Goal: Information Seeking & Learning: Learn about a topic

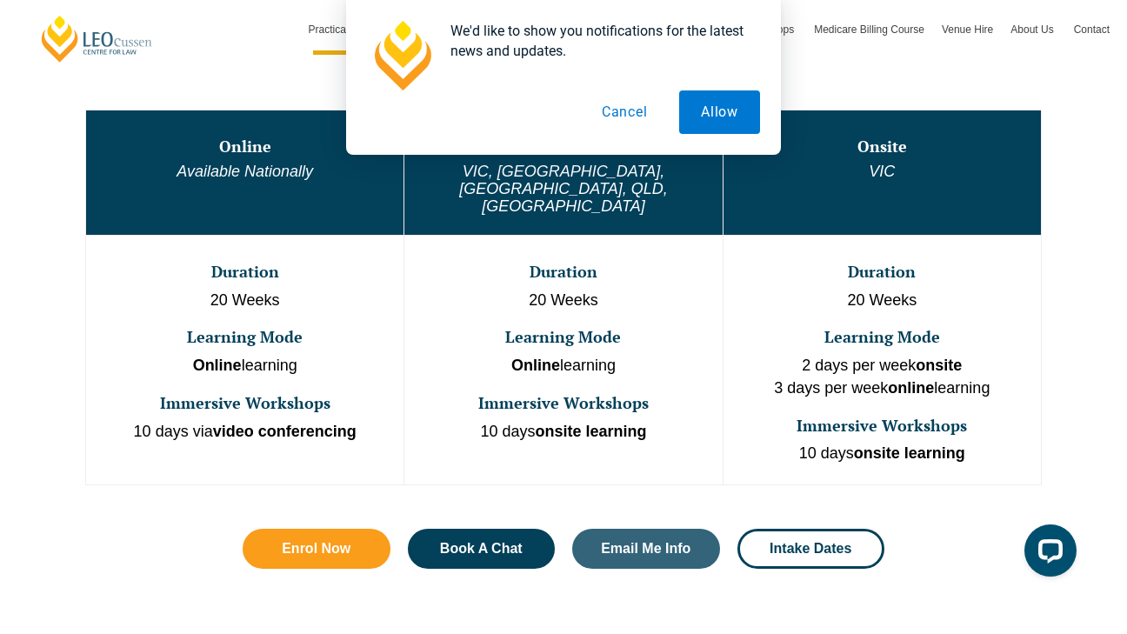
scroll to position [915, 0]
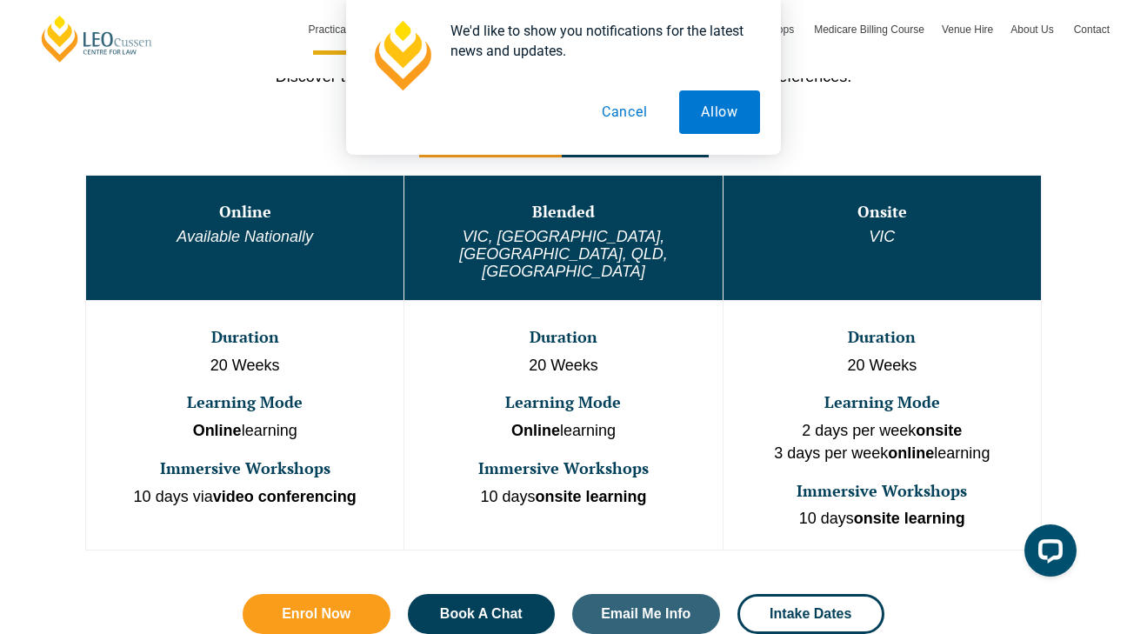
click at [607, 123] on button "Cancel" at bounding box center [625, 111] width 90 height 43
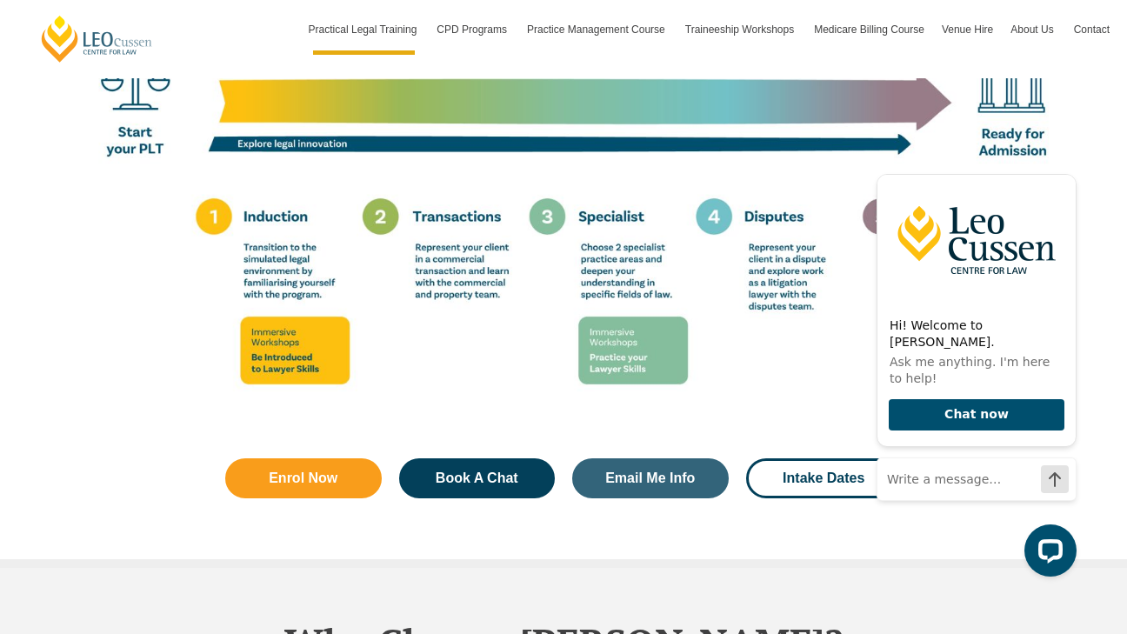
scroll to position [3255, 0]
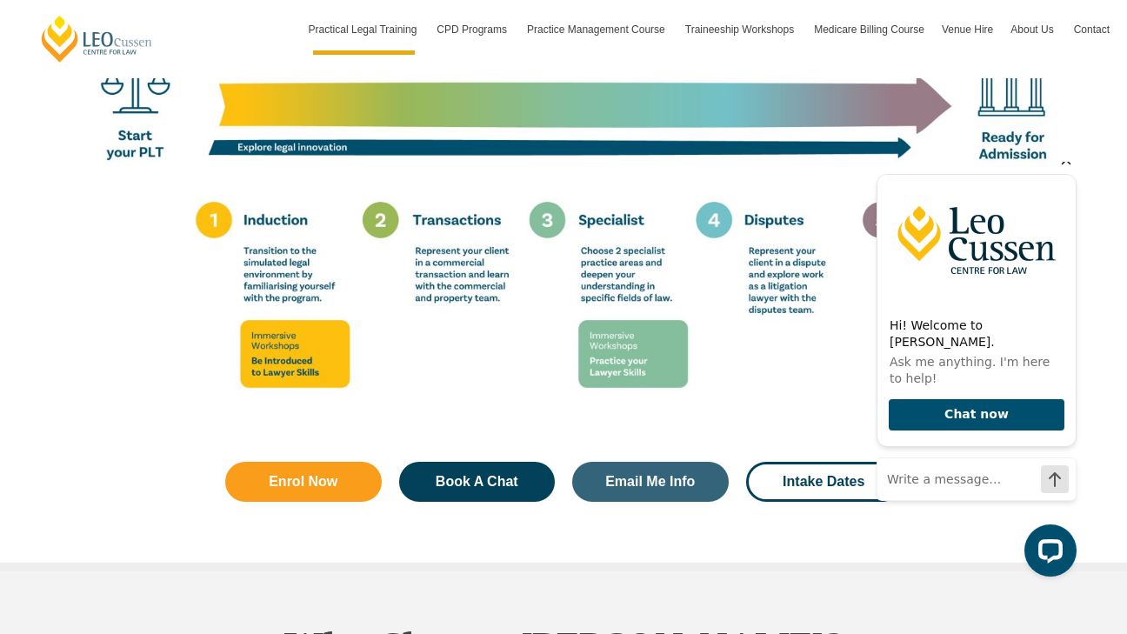
click at [1067, 165] on icon "Hide greeting" at bounding box center [1067, 161] width 10 height 10
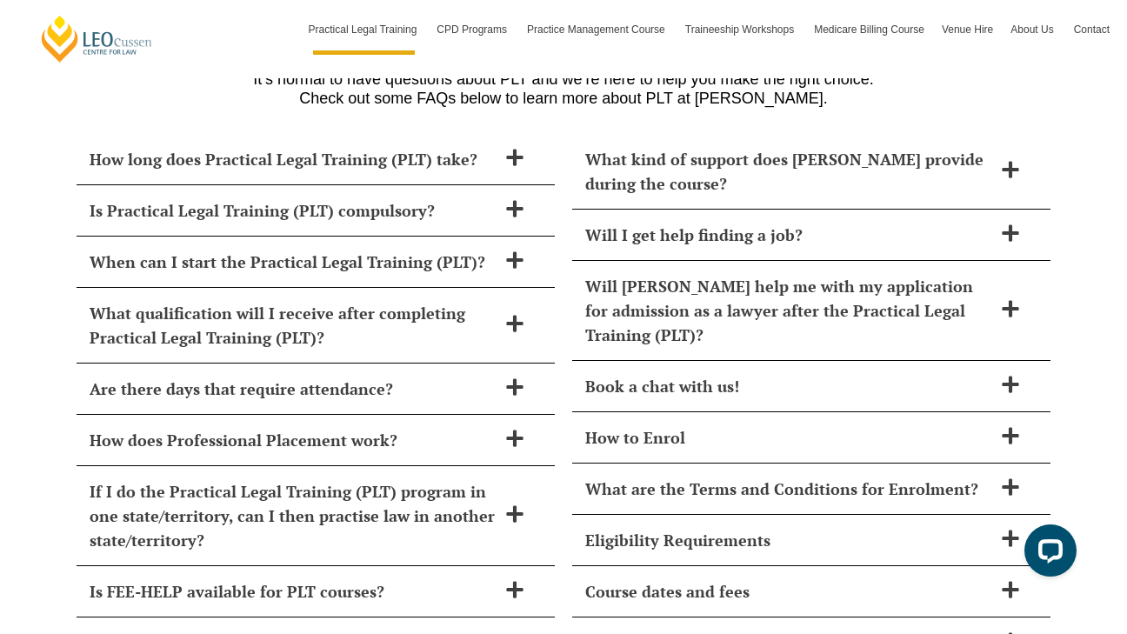
scroll to position [7136, 0]
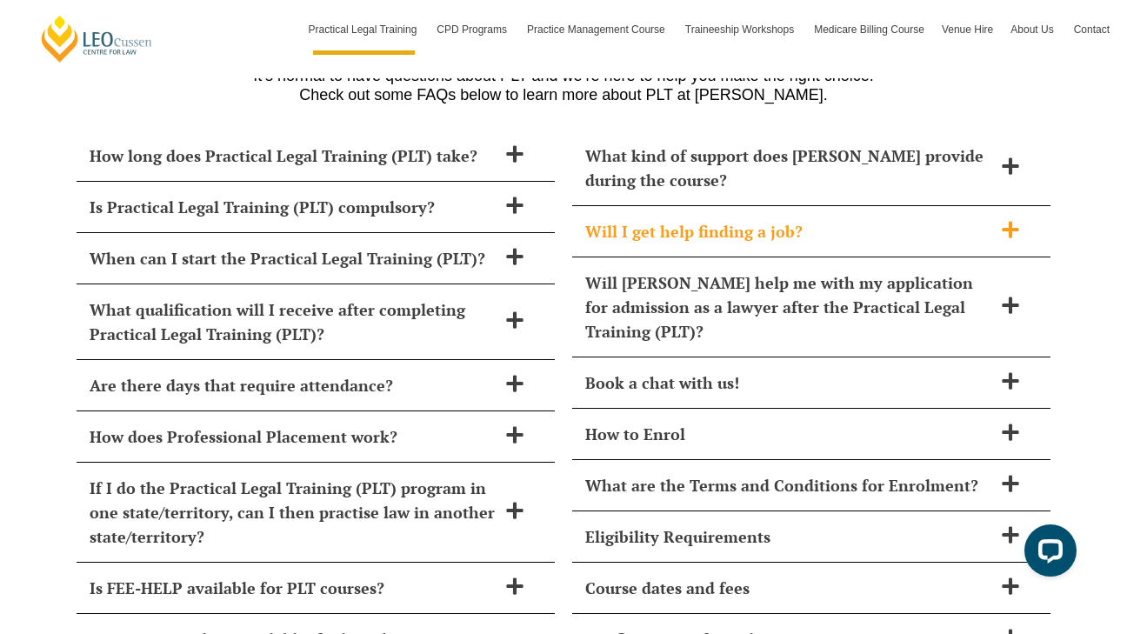
click at [677, 219] on h2 "Will I get help finding a job?" at bounding box center [788, 231] width 407 height 24
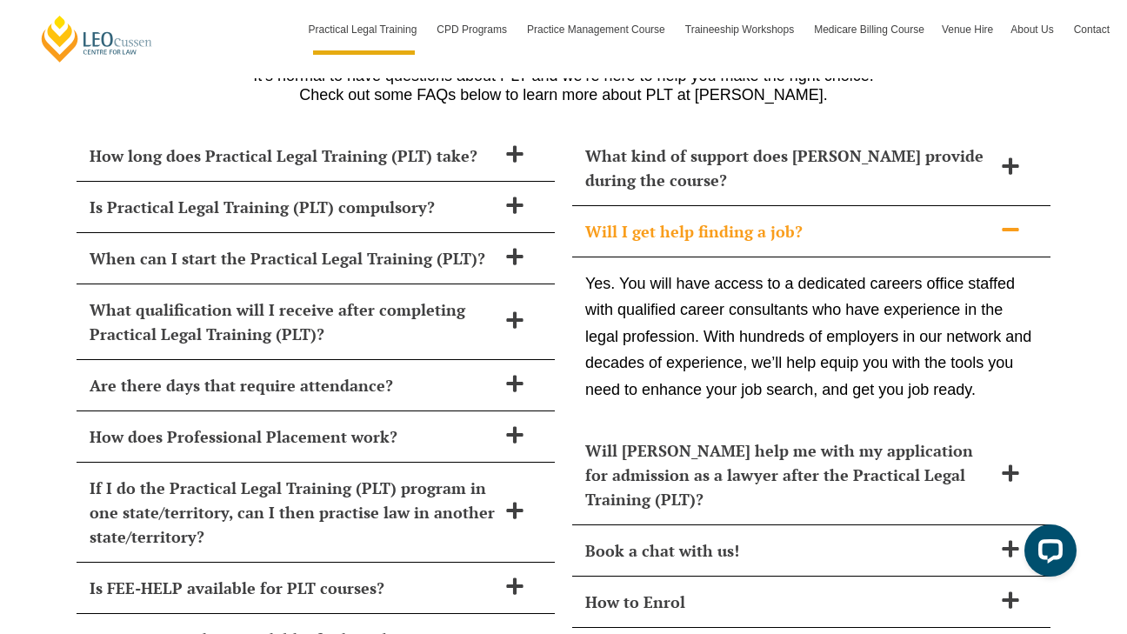
click at [671, 219] on h2 "Will I get help finding a job?" at bounding box center [788, 231] width 407 height 24
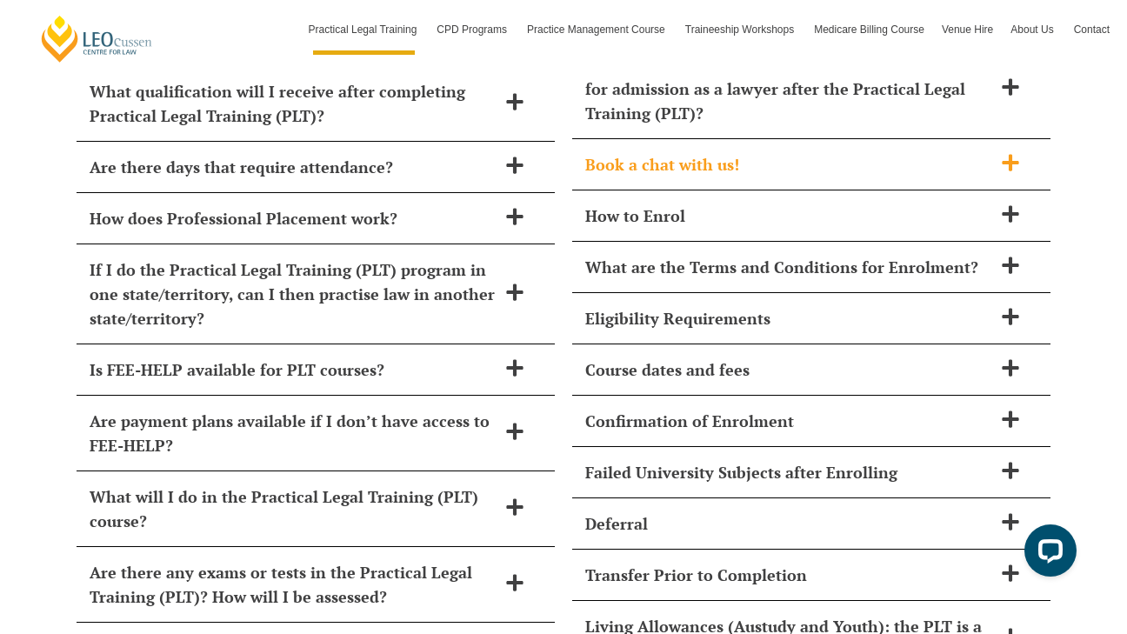
scroll to position [7356, 0]
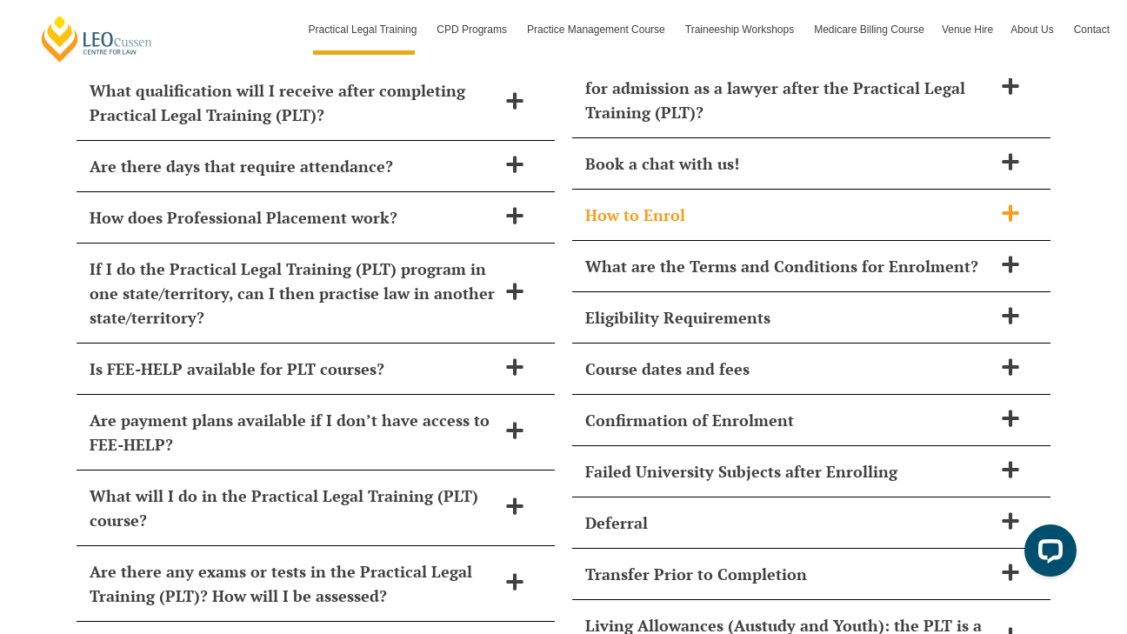
click at [679, 203] on h2 "How to Enrol" at bounding box center [788, 215] width 407 height 24
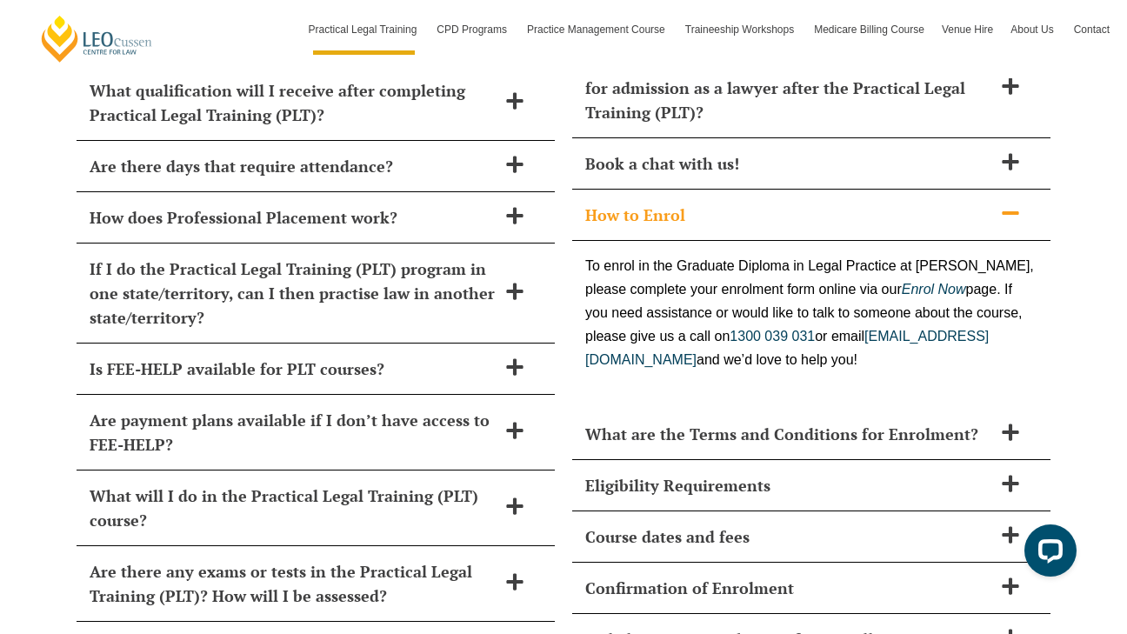
click at [660, 203] on h2 "How to Enrol" at bounding box center [788, 215] width 407 height 24
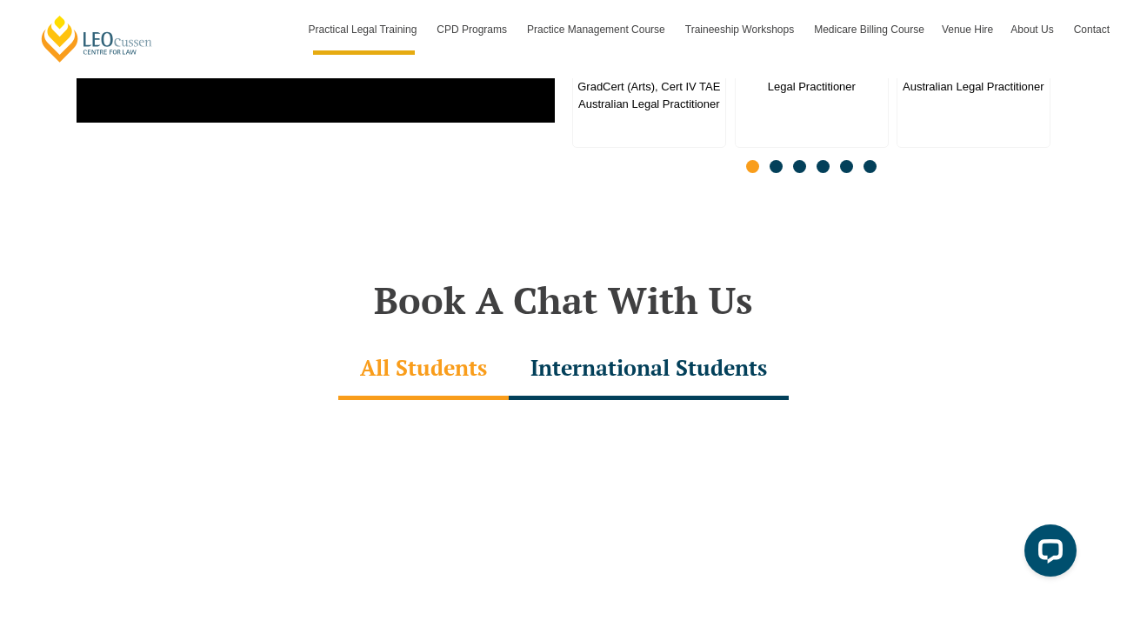
scroll to position [4417, 0]
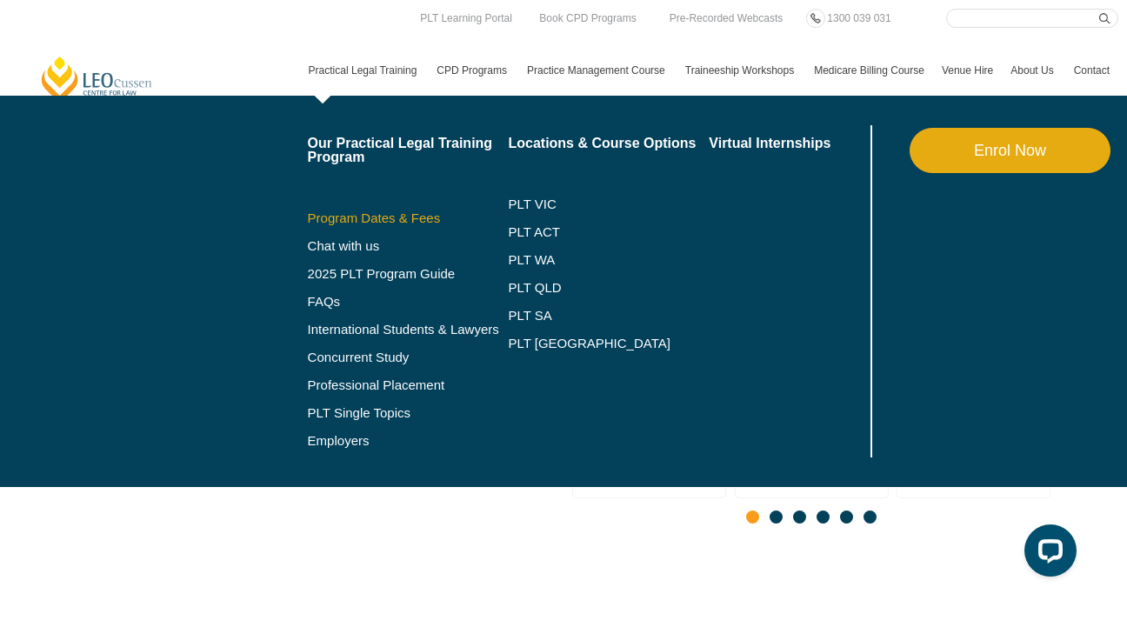
click at [362, 214] on link "Program Dates & Fees" at bounding box center [408, 218] width 201 height 14
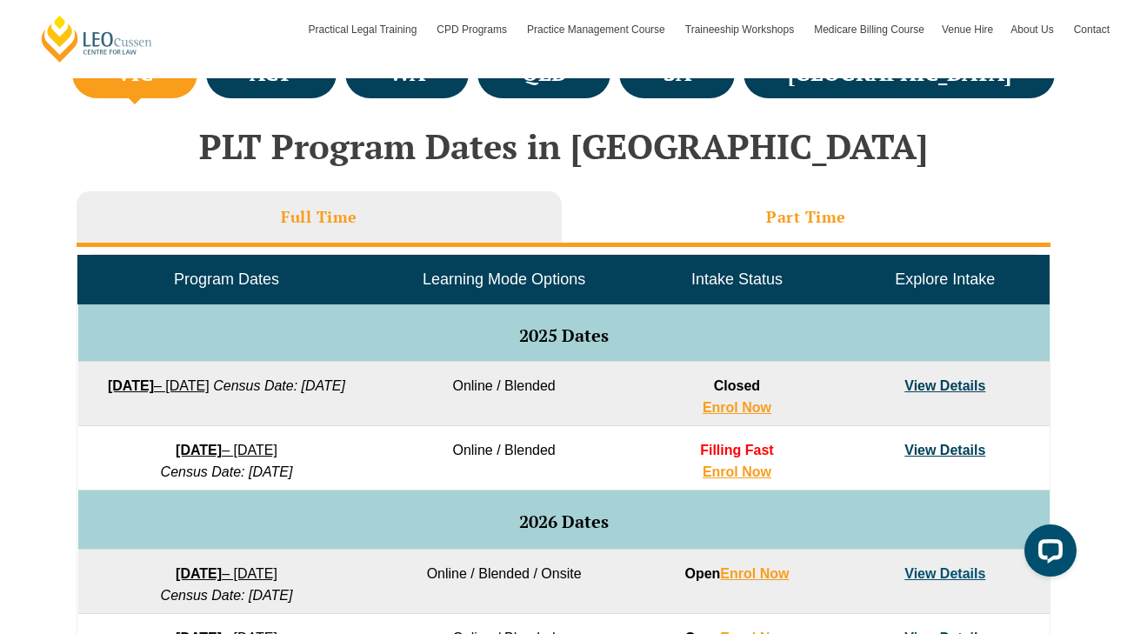
click at [717, 203] on li "Part Time" at bounding box center [806, 219] width 489 height 56
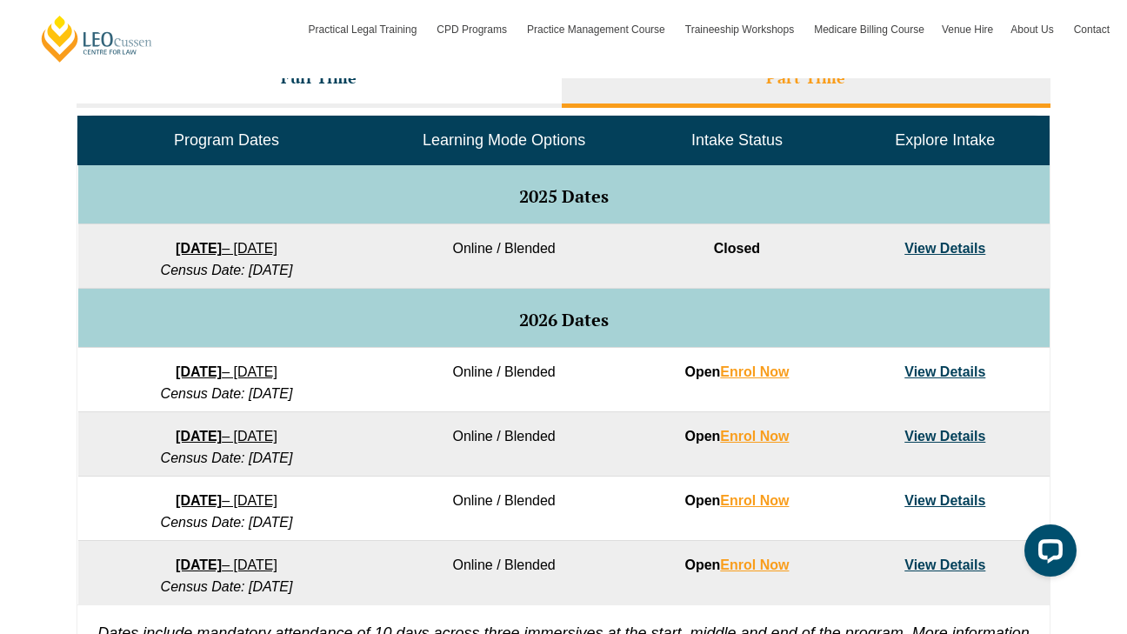
scroll to position [864, 0]
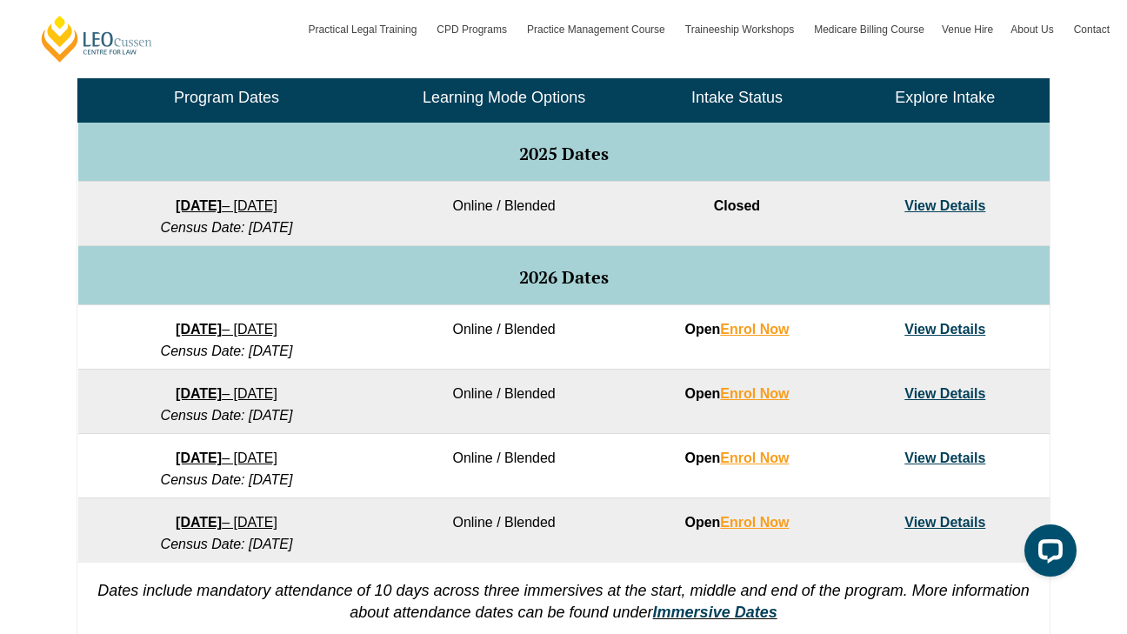
click at [945, 335] on link "View Details" at bounding box center [944, 329] width 81 height 15
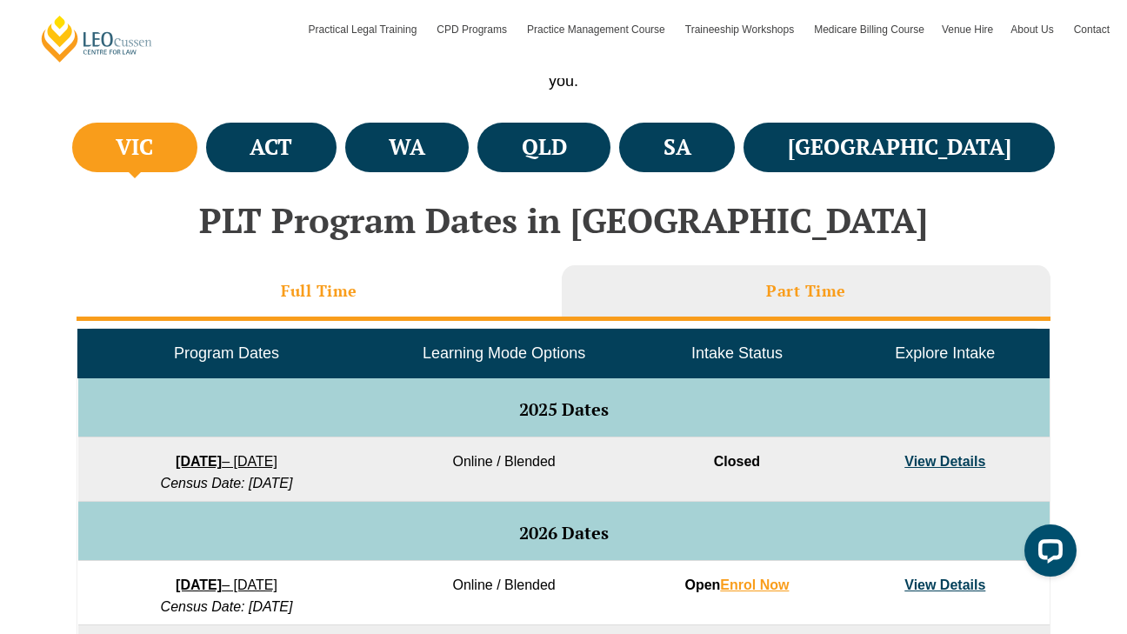
scroll to position [599, 0]
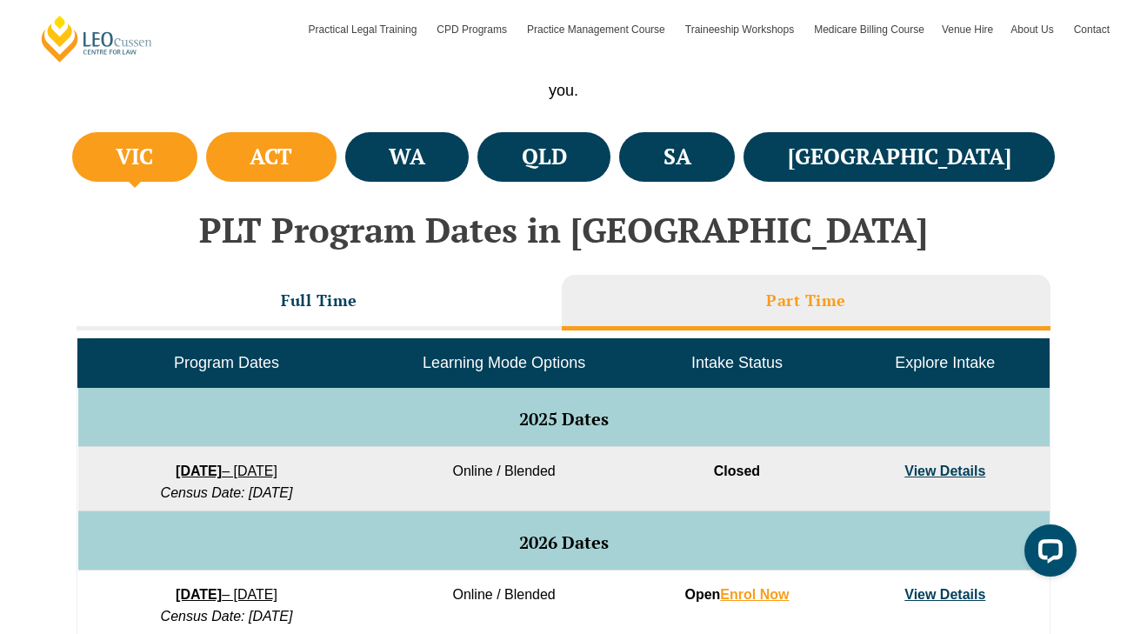
click at [337, 153] on li "ACT" at bounding box center [271, 157] width 130 height 50
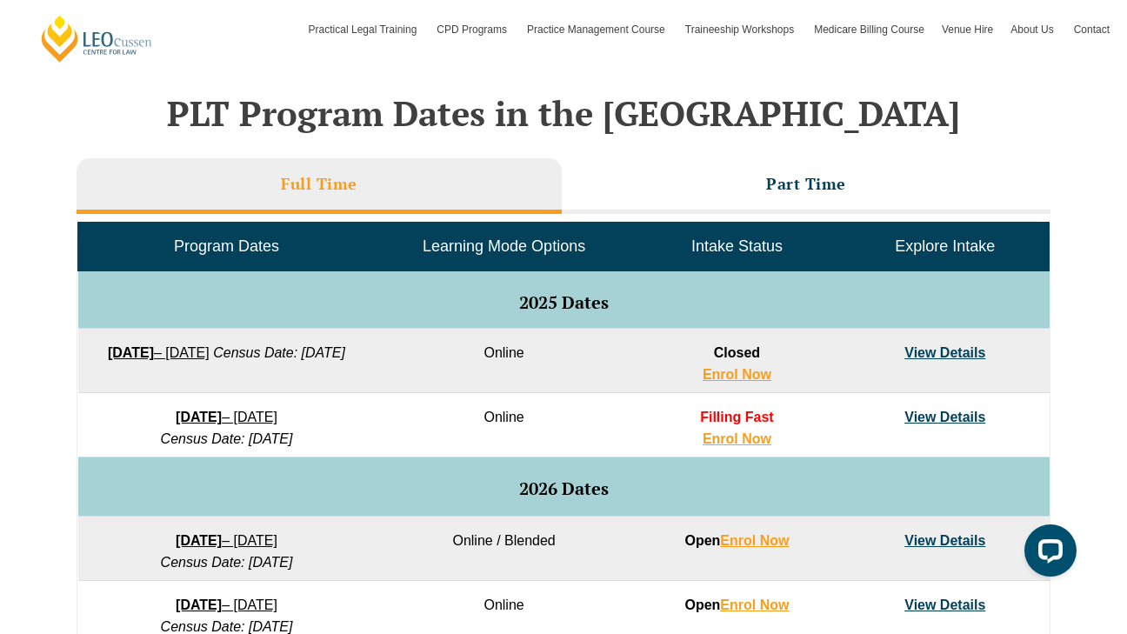
scroll to position [741, 0]
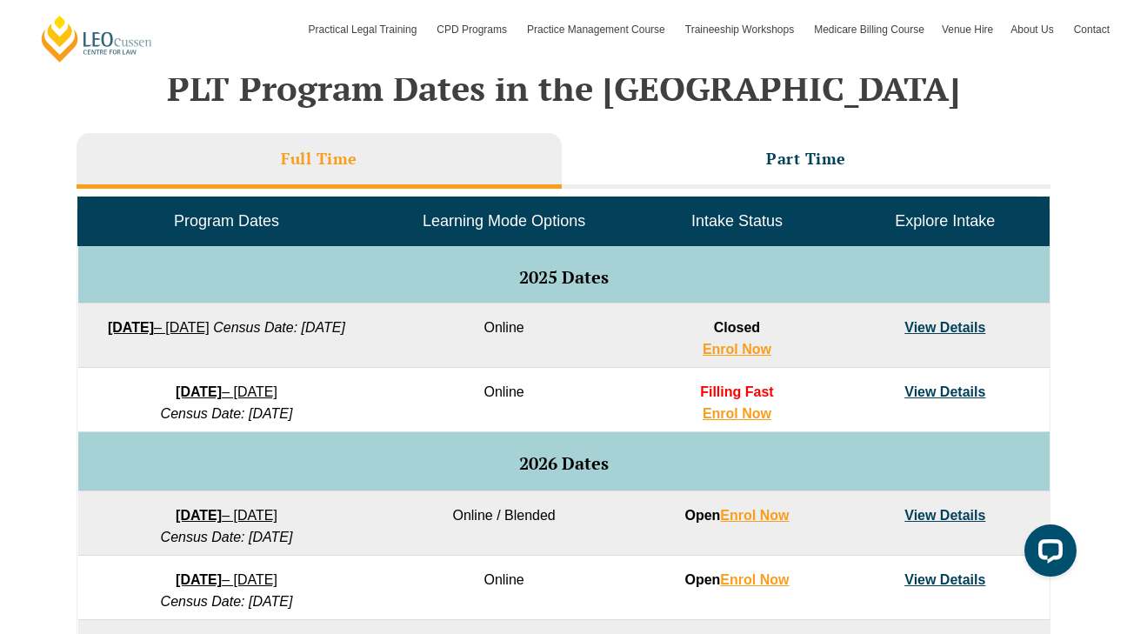
click at [941, 396] on link "View Details" at bounding box center [944, 391] width 81 height 15
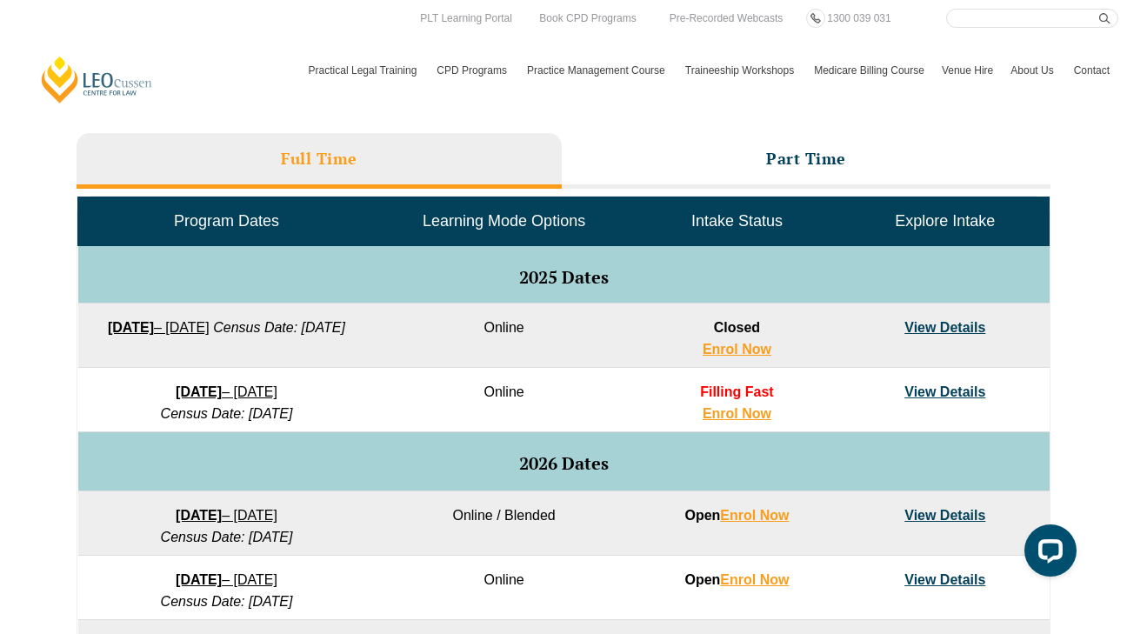
scroll to position [694, 0]
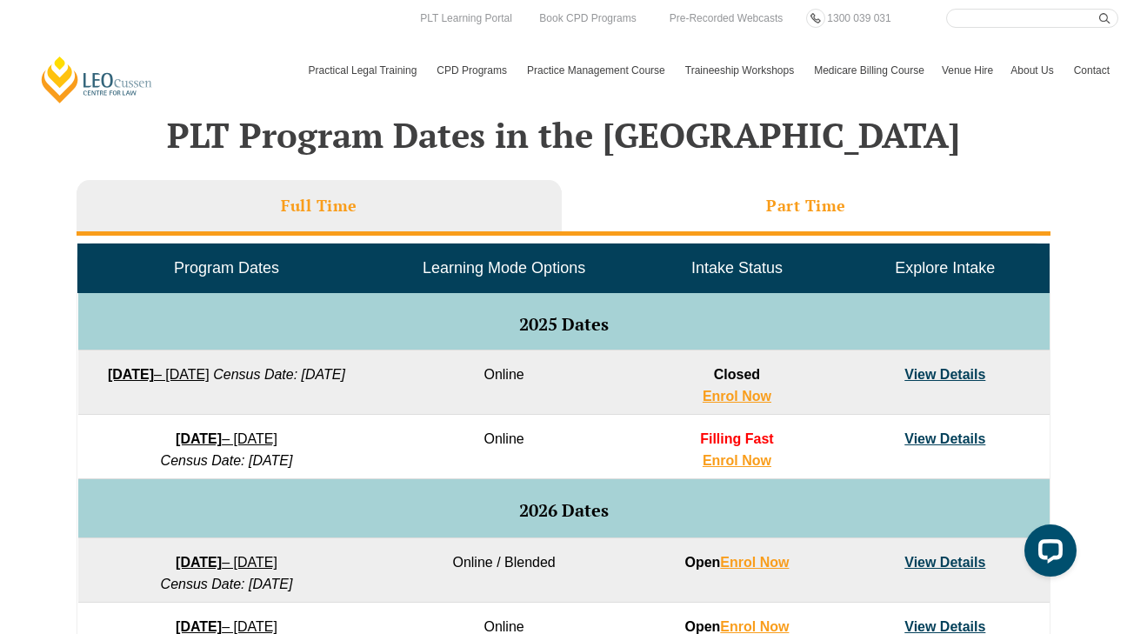
click at [678, 225] on li "Part Time" at bounding box center [806, 208] width 489 height 56
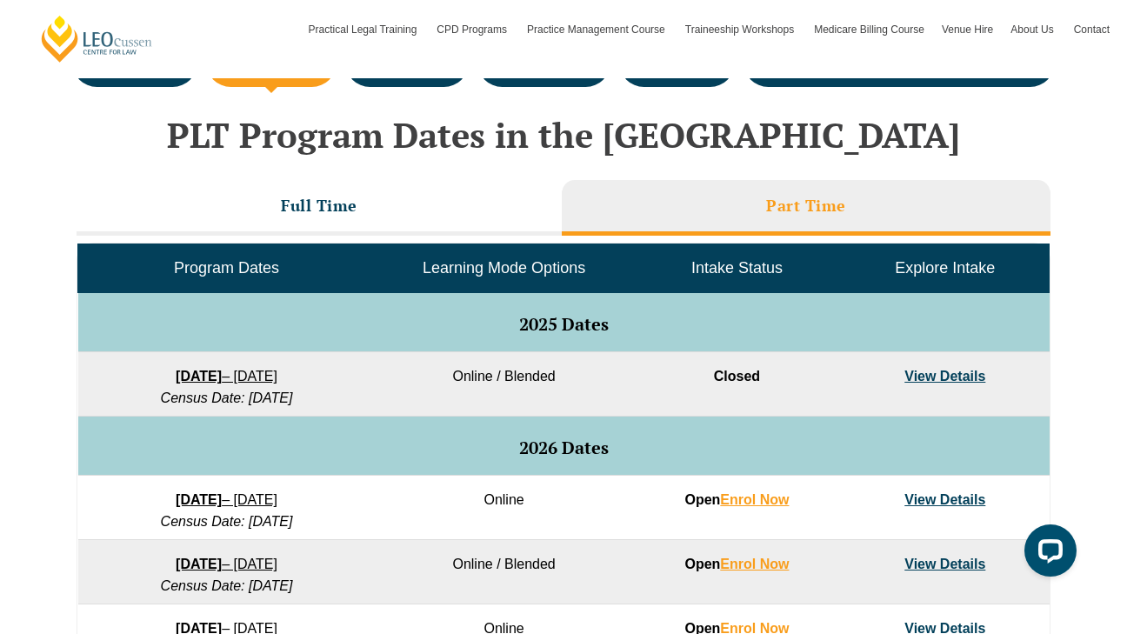
scroll to position [824, 0]
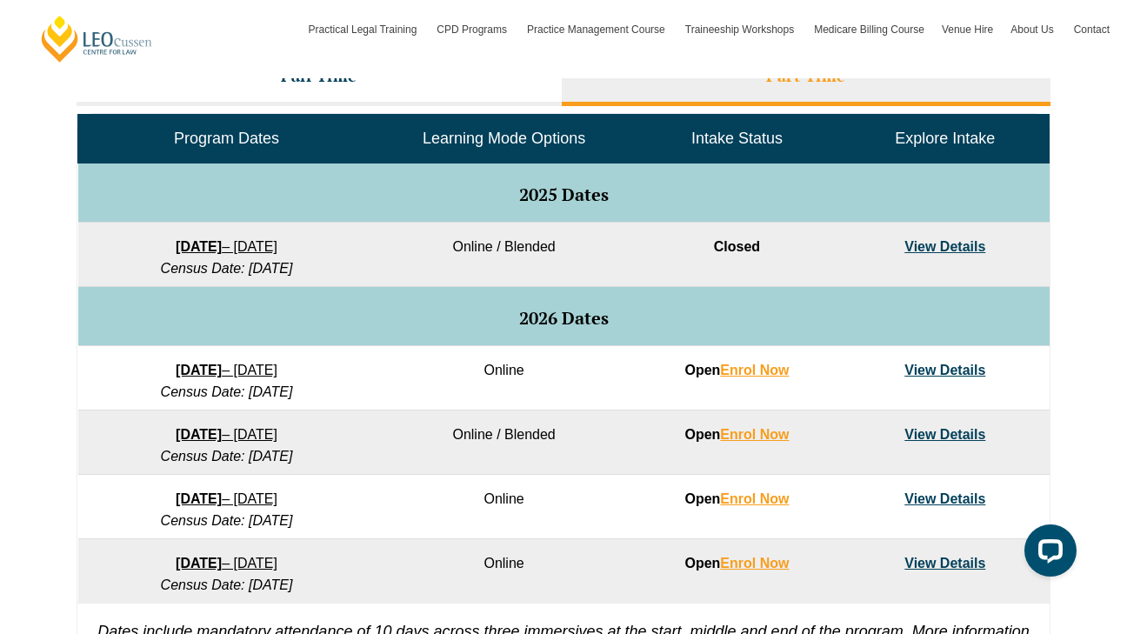
click at [947, 366] on link "View Details" at bounding box center [944, 370] width 81 height 15
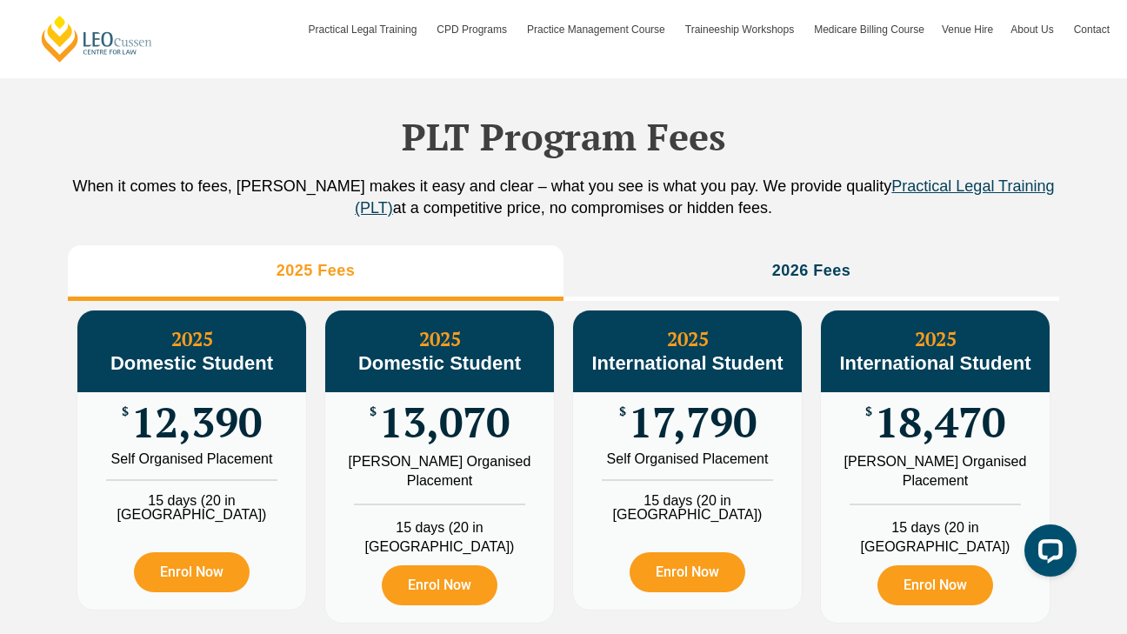
scroll to position [1679, 0]
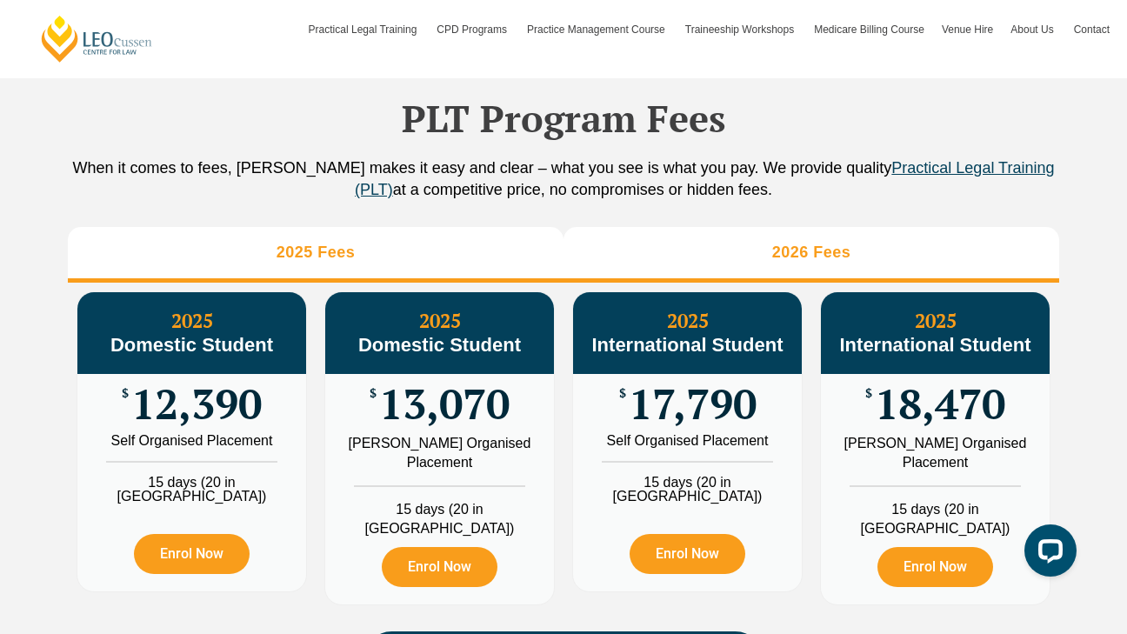
click at [728, 257] on li "2026 Fees" at bounding box center [812, 255] width 496 height 56
click at [440, 242] on li "2025 Fees" at bounding box center [316, 255] width 496 height 56
click at [627, 251] on li "2026 Fees" at bounding box center [812, 255] width 496 height 56
click at [444, 243] on li "2025 Fees" at bounding box center [316, 255] width 496 height 56
click at [654, 240] on li "2026 Fees" at bounding box center [812, 255] width 496 height 56
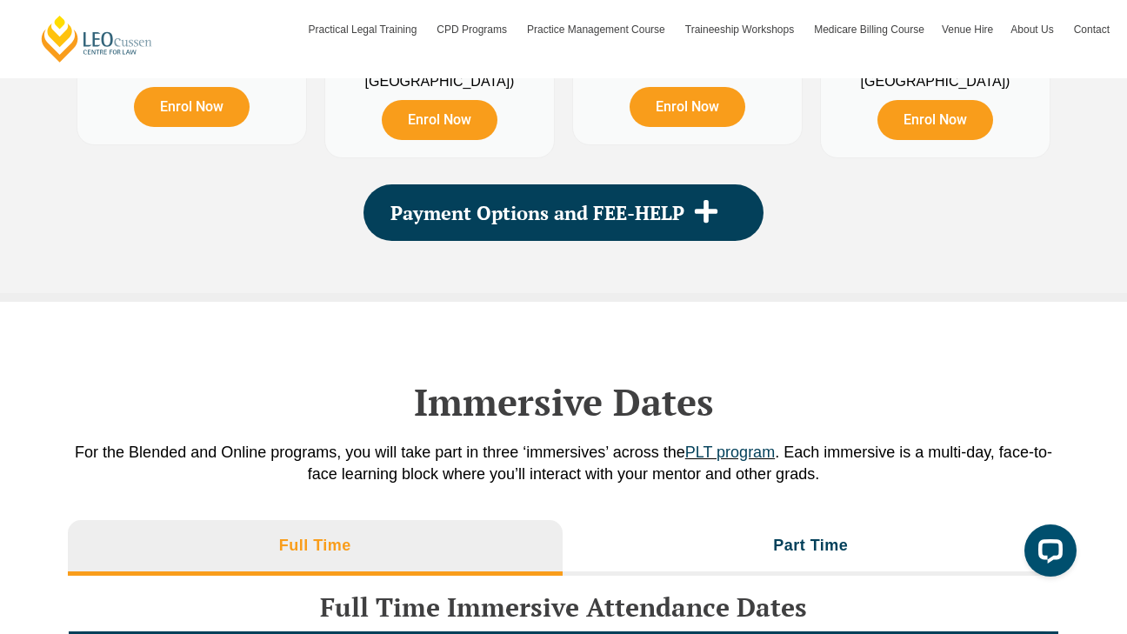
scroll to position [2178, 0]
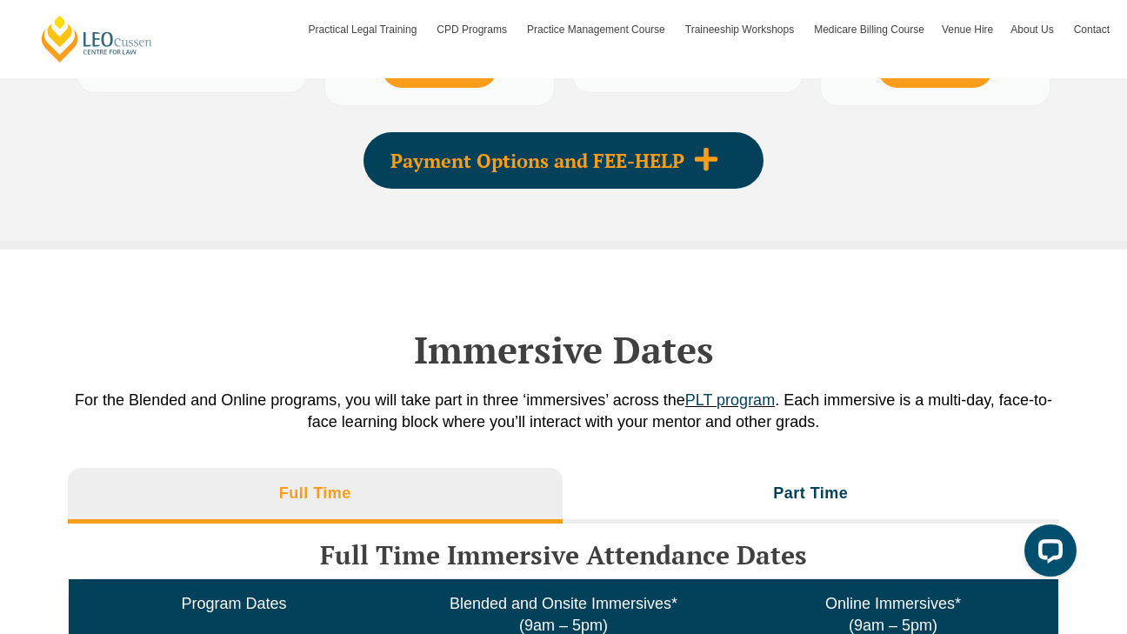
click at [662, 151] on span "Payment Options and FEE-HELP" at bounding box center [537, 160] width 294 height 19
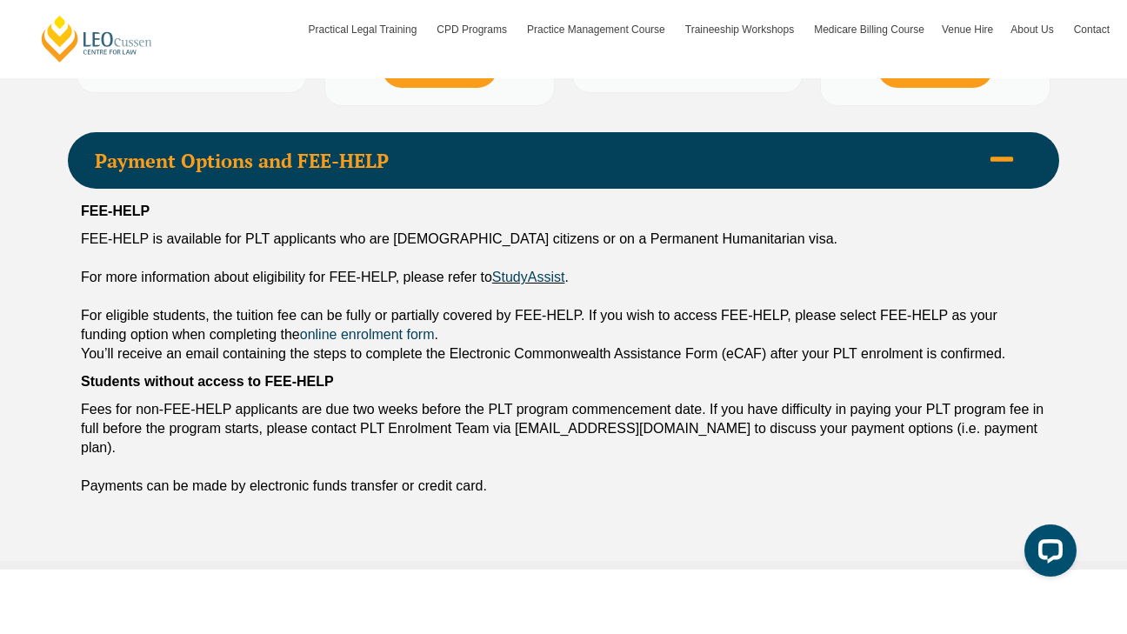
click at [631, 151] on span "Payment Options and FEE-HELP" at bounding box center [537, 160] width 885 height 19
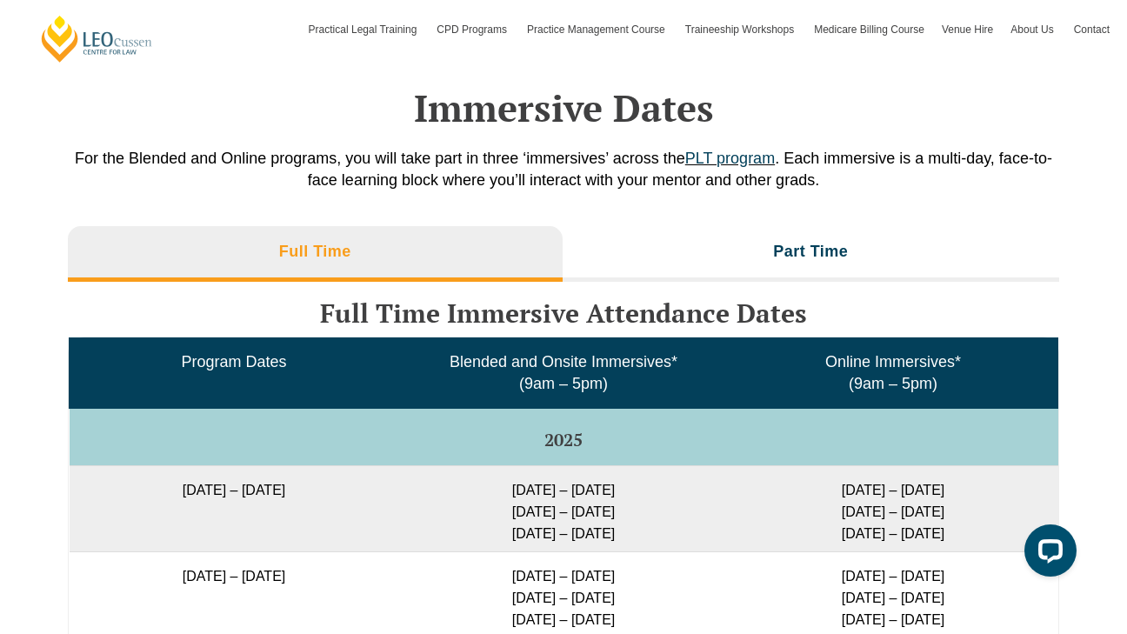
scroll to position [2430, 0]
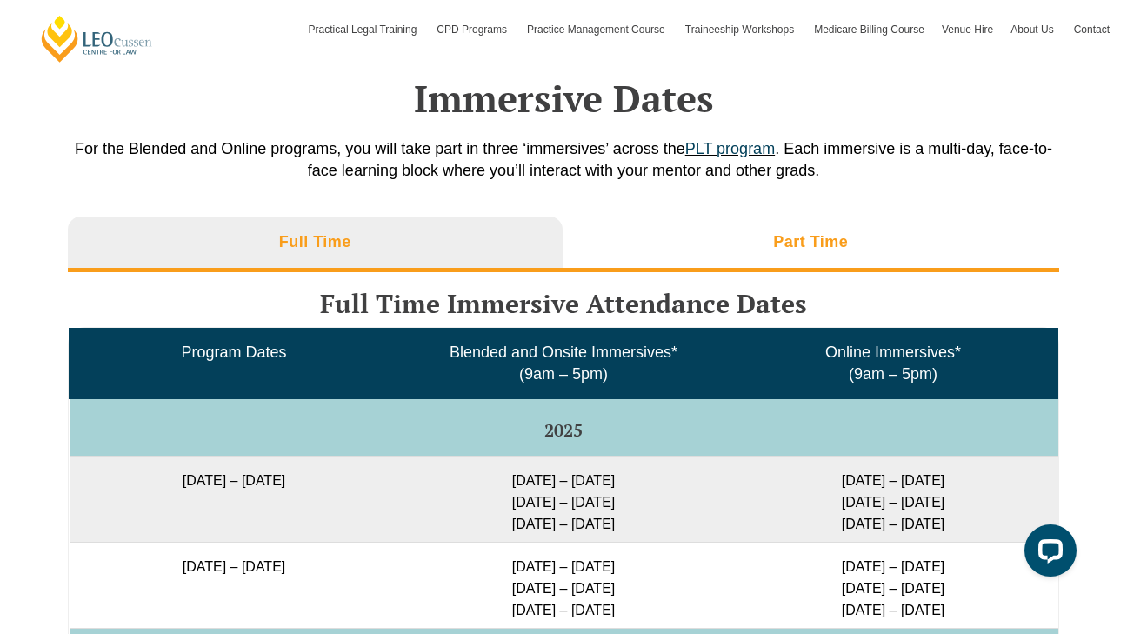
click at [700, 225] on li "Part Time" at bounding box center [811, 245] width 497 height 56
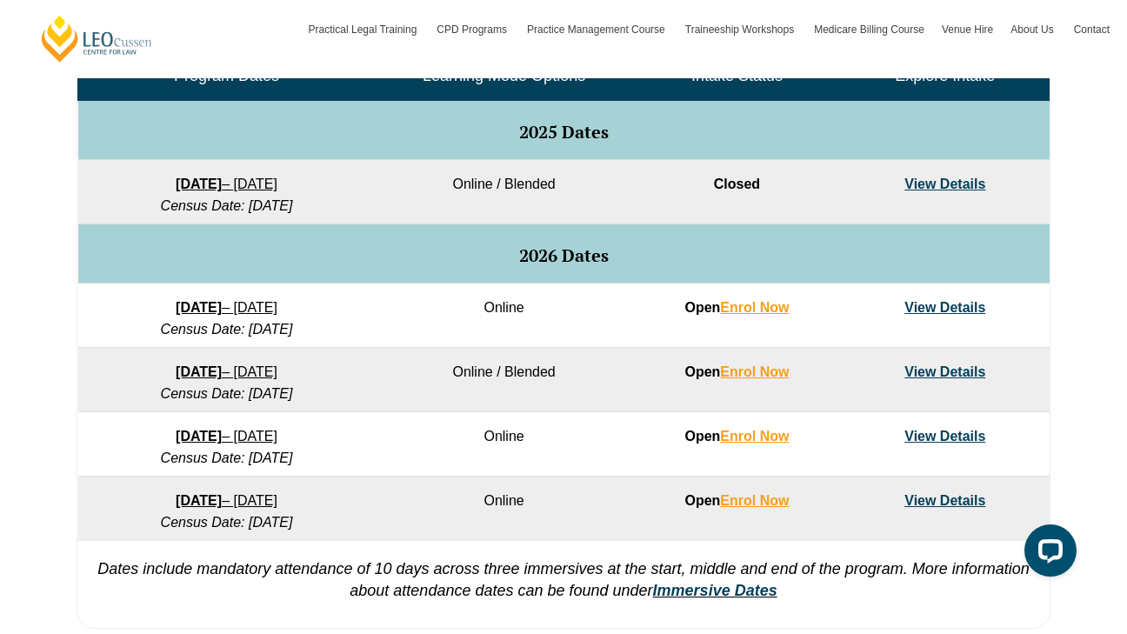
scroll to position [642, 0]
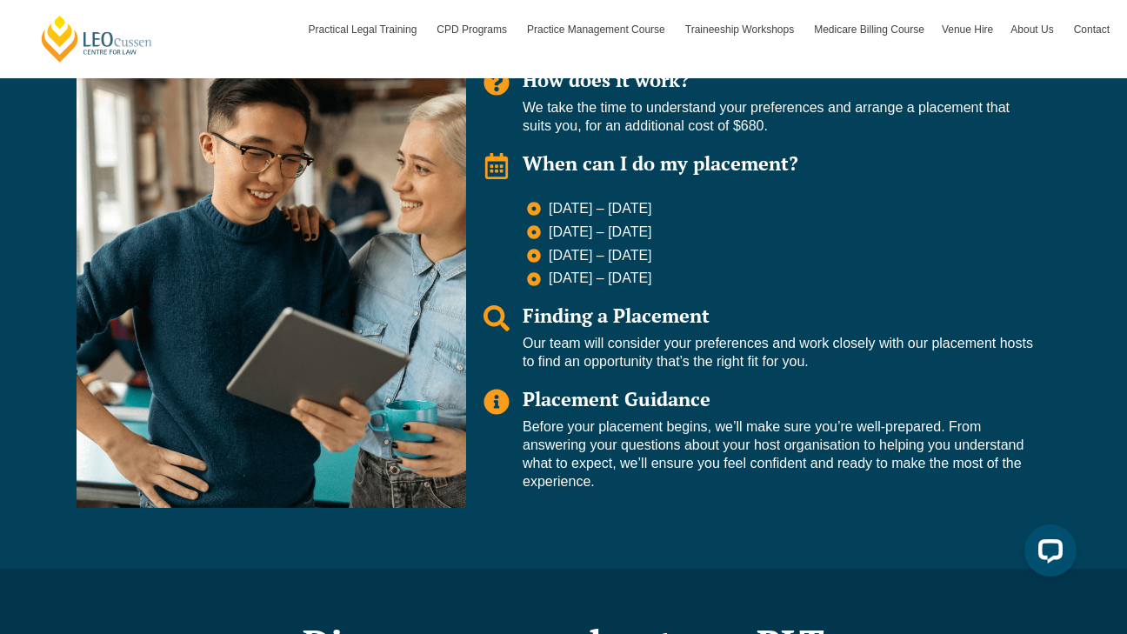
scroll to position [1489, 0]
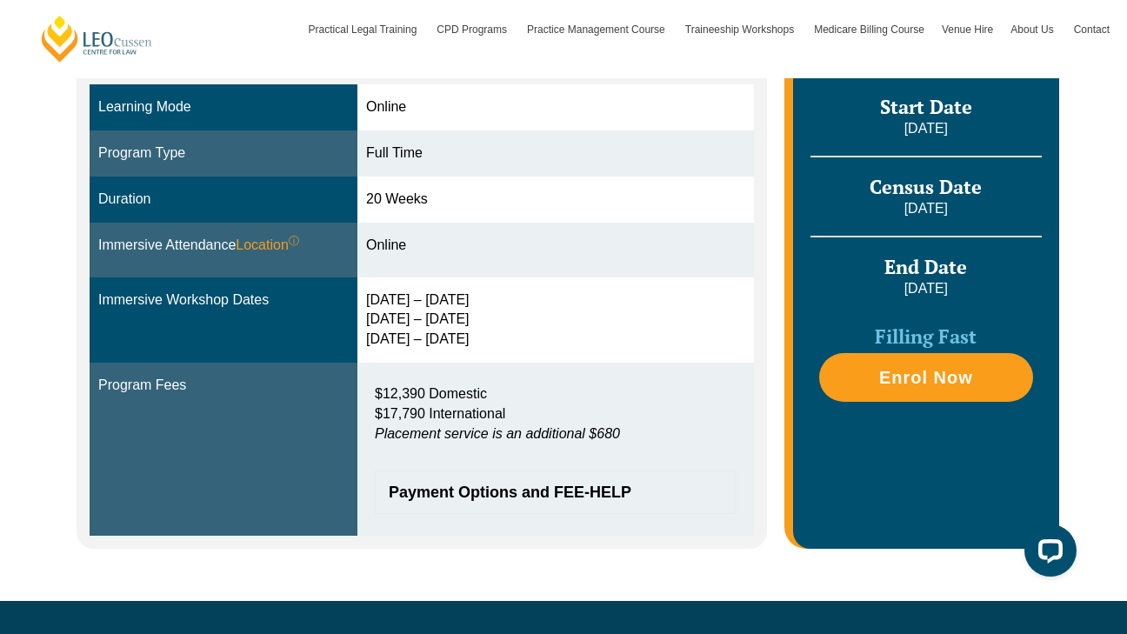
scroll to position [470, 0]
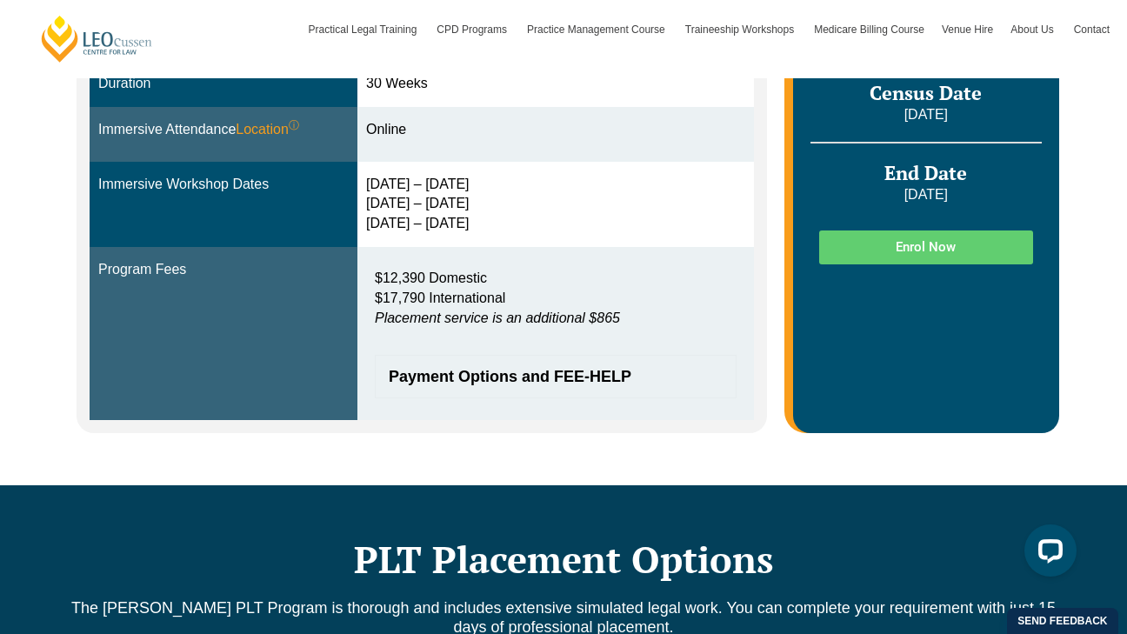
scroll to position [604, 0]
